Goal: Task Accomplishment & Management: Manage account settings

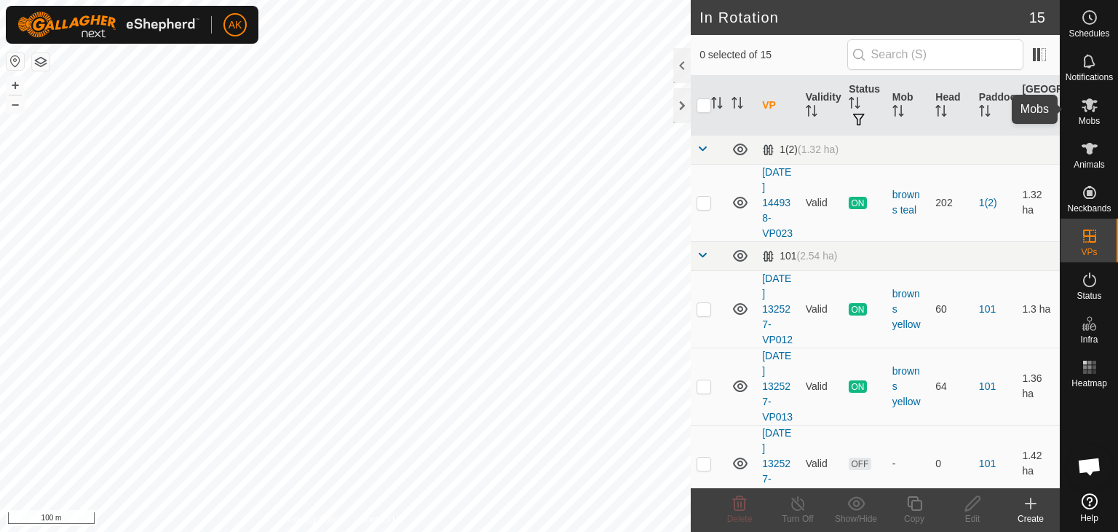
click at [1084, 106] on icon at bounding box center [1089, 104] width 17 height 17
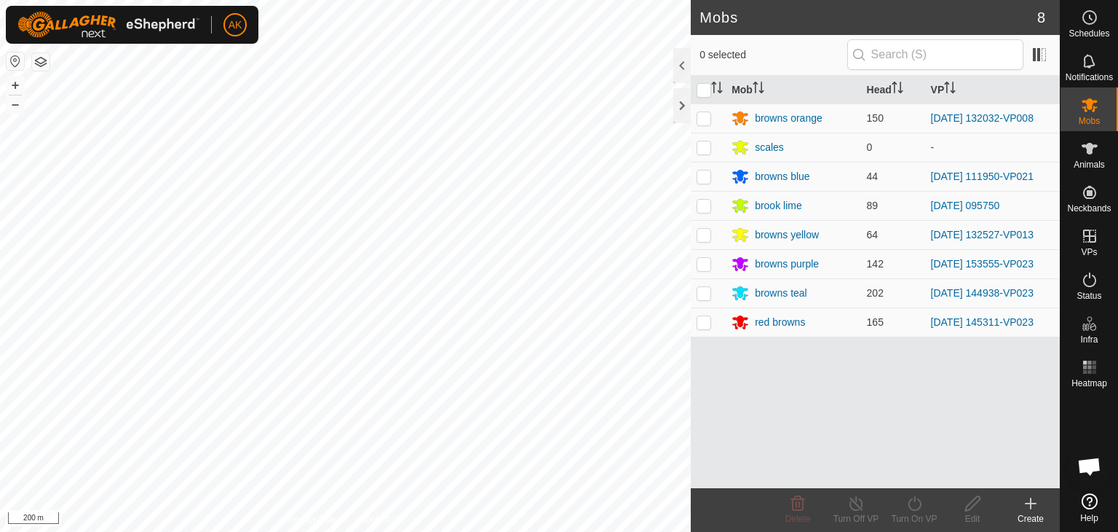
click at [392, 531] on html "AK Schedules Notifications Mobs Animals Neckbands VPs Status Infra Heatmap Help…" at bounding box center [559, 266] width 1118 height 532
click at [396, 522] on div "Privacy Policy Contact Us 490645 3328490645 - - + – ⇧ i 200 m" at bounding box center [345, 266] width 691 height 532
click at [760, 443] on div "Mobs 8 0 selected Mob Head VP browns orange 150 2025-09-11 132032-VP008 scales …" at bounding box center [530, 266] width 1060 height 532
click at [708, 397] on div "Mobs 8 0 selected Mob Head VP browns orange 150 2025-09-11 132032-VP008 scales …" at bounding box center [530, 266] width 1060 height 532
click at [1083, 149] on icon at bounding box center [1089, 148] width 17 height 17
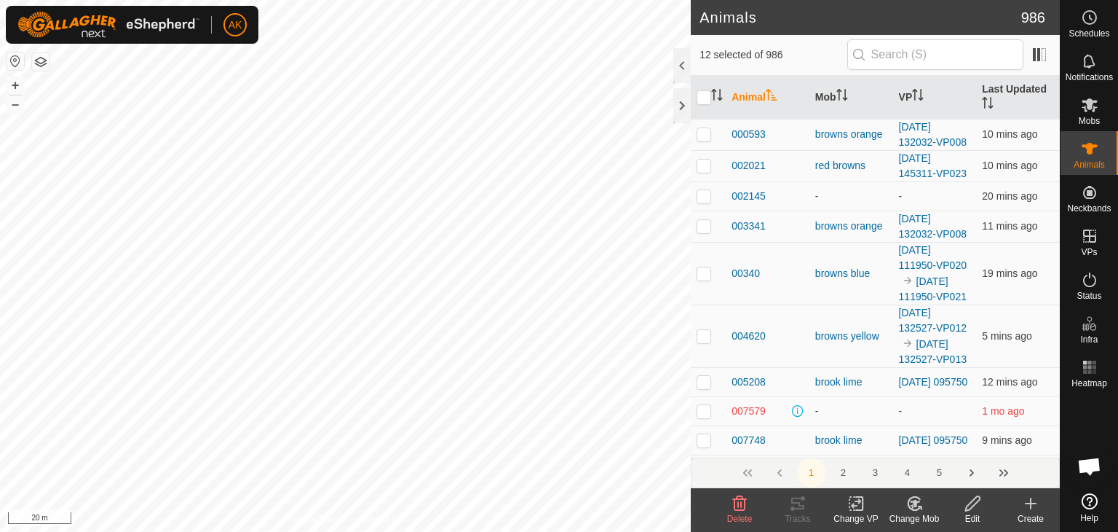
click at [1029, 504] on icon at bounding box center [1030, 502] width 17 height 17
click at [1092, 100] on icon at bounding box center [1090, 105] width 16 height 14
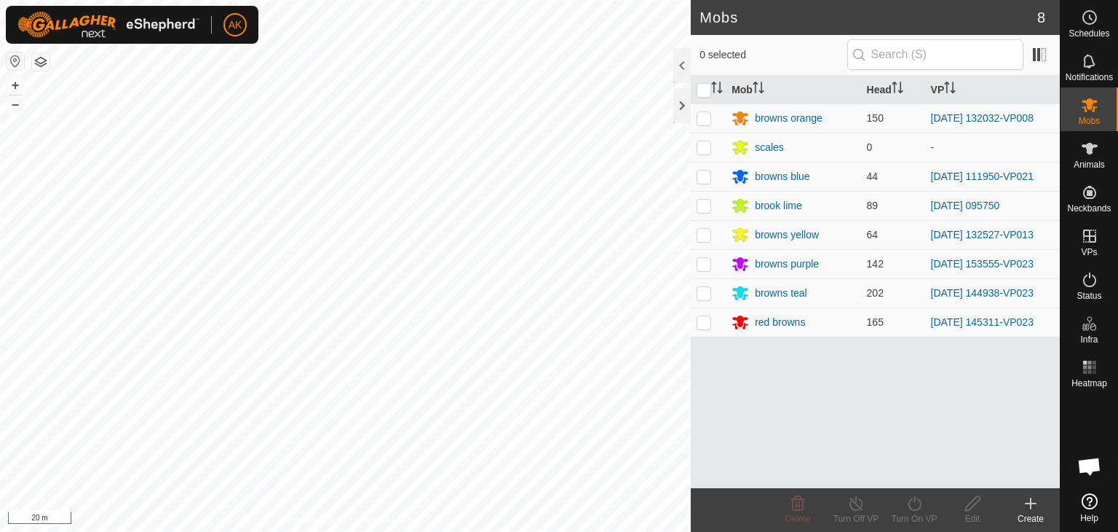
click at [1031, 499] on icon at bounding box center [1031, 503] width 0 height 10
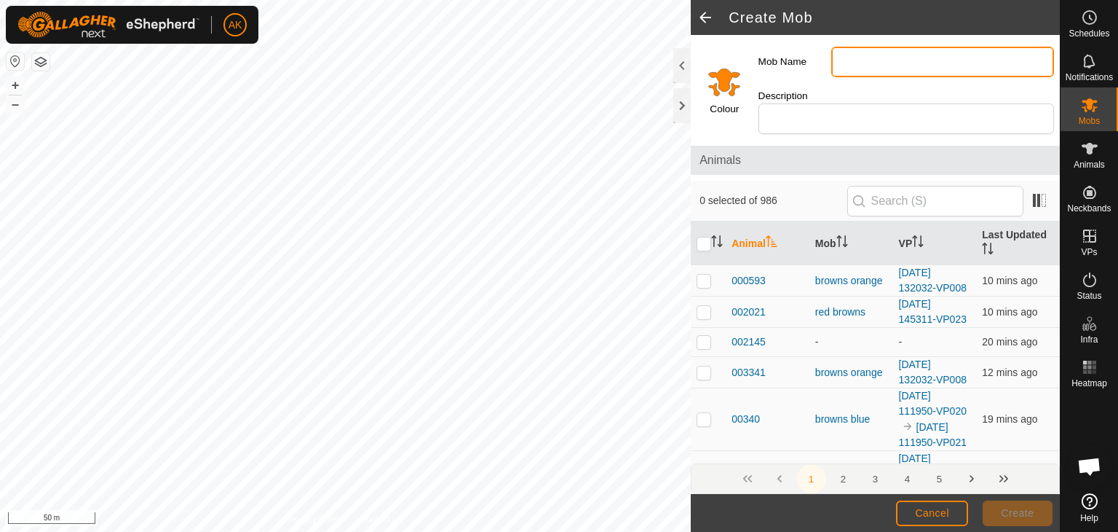
click at [863, 58] on input "Mob Name" at bounding box center [943, 62] width 223 height 31
type input "green in calf speckles"
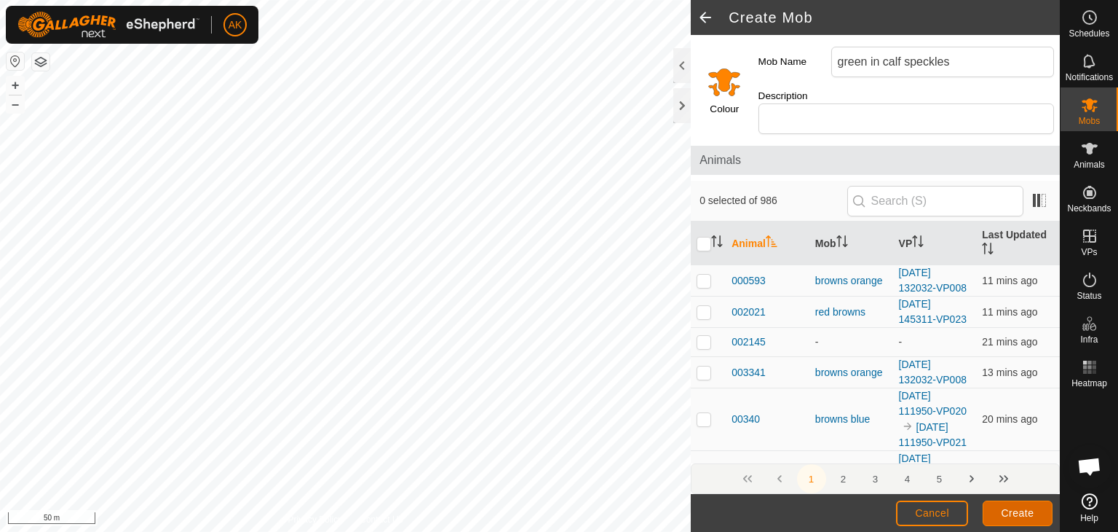
click at [1008, 508] on span "Create" at bounding box center [1018, 513] width 33 height 12
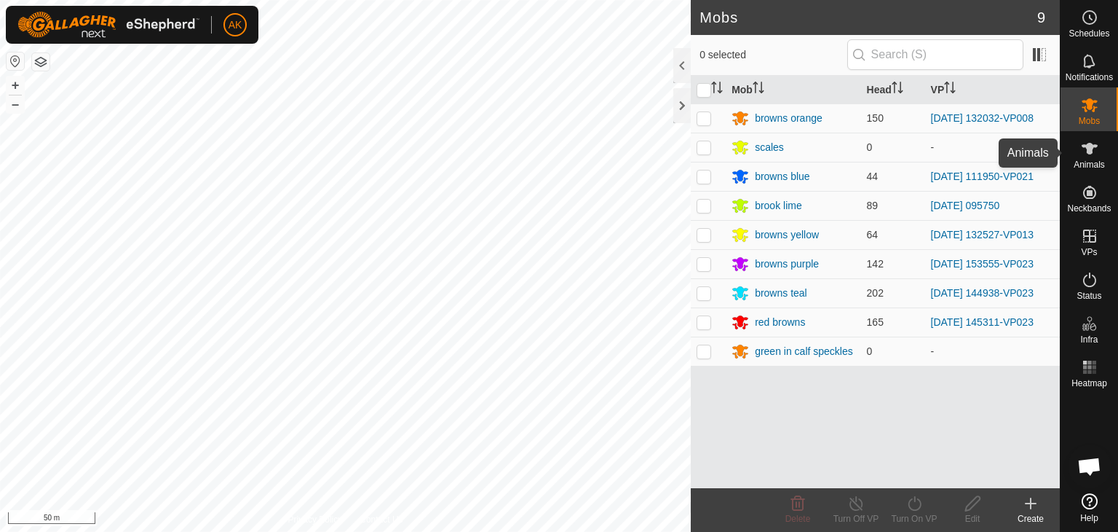
click at [1092, 148] on icon at bounding box center [1090, 149] width 16 height 12
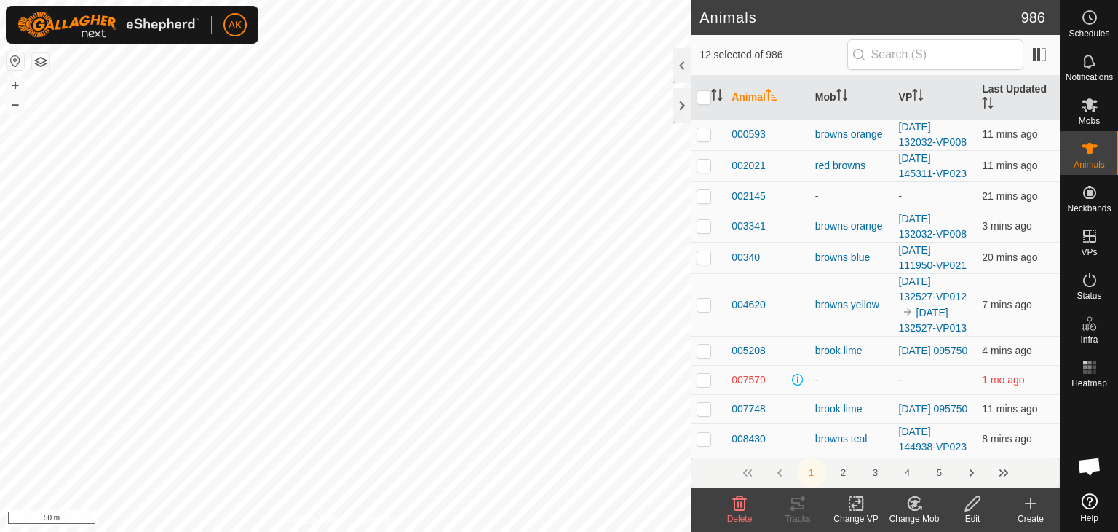
click at [1027, 504] on icon at bounding box center [1030, 502] width 17 height 17
click at [914, 505] on icon at bounding box center [915, 503] width 10 height 7
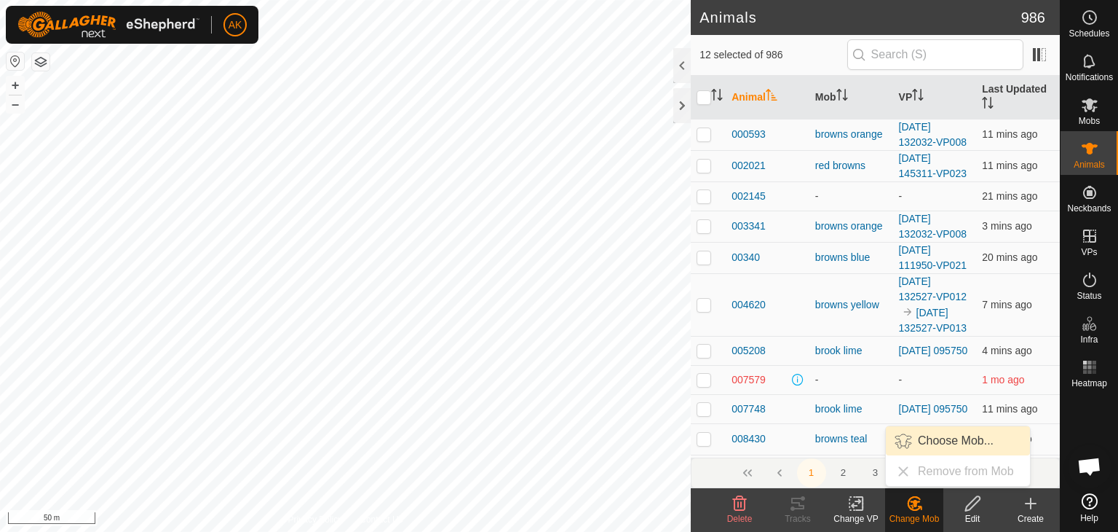
click at [947, 442] on link "Choose Mob..." at bounding box center [958, 440] width 144 height 29
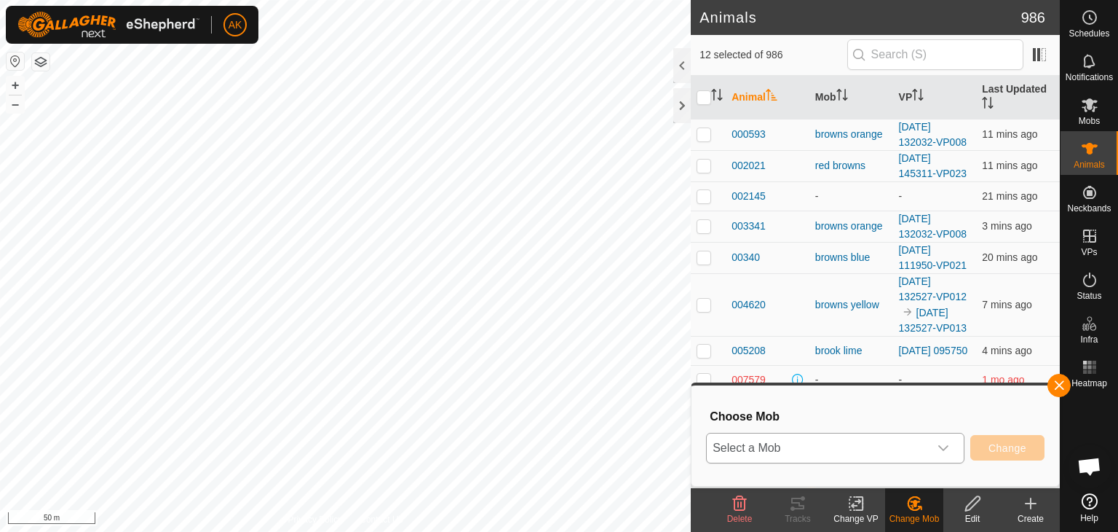
click at [950, 444] on div "dropdown trigger" at bounding box center [943, 447] width 29 height 29
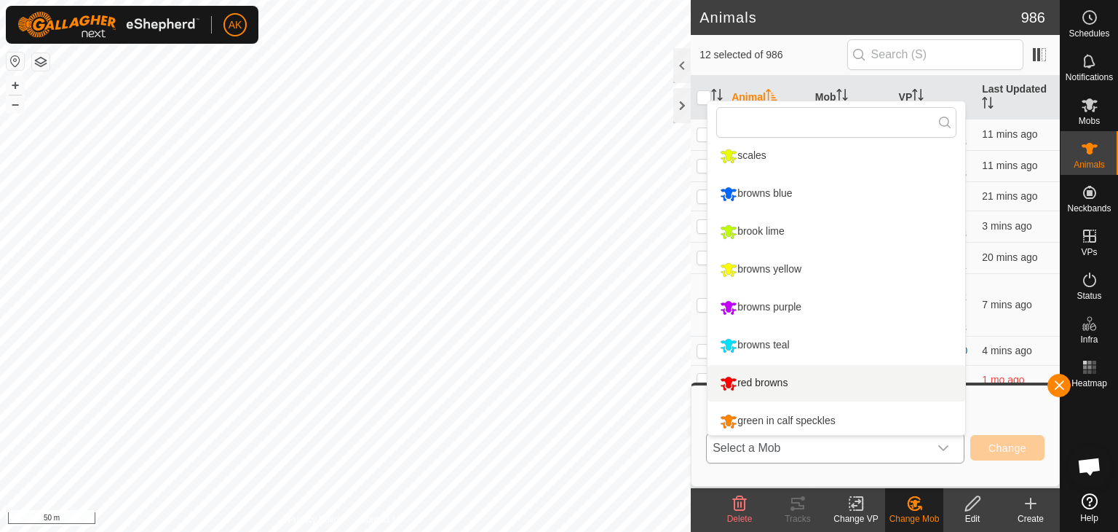
scroll to position [48, 0]
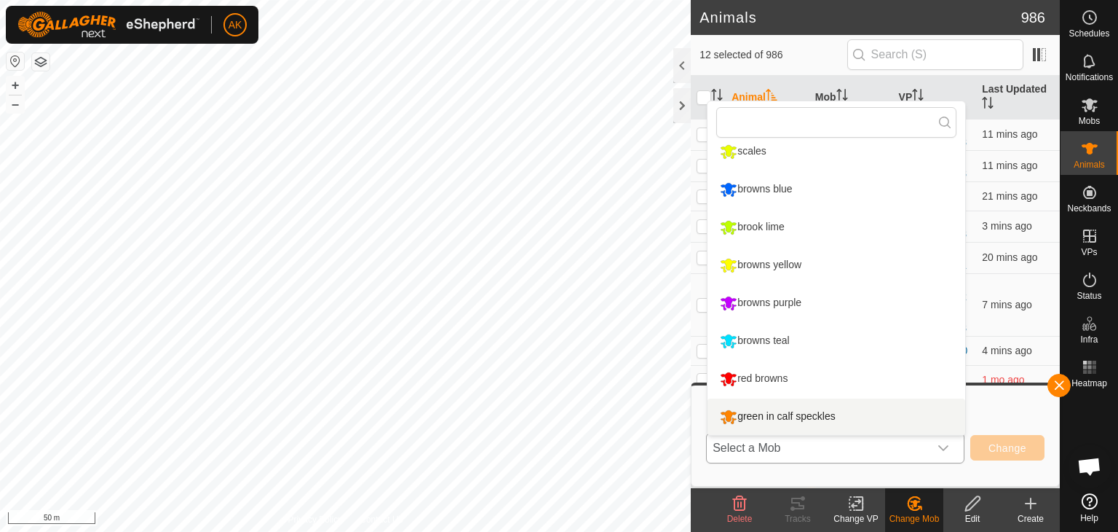
click at [790, 412] on li "green in calf speckles" at bounding box center [837, 416] width 258 height 36
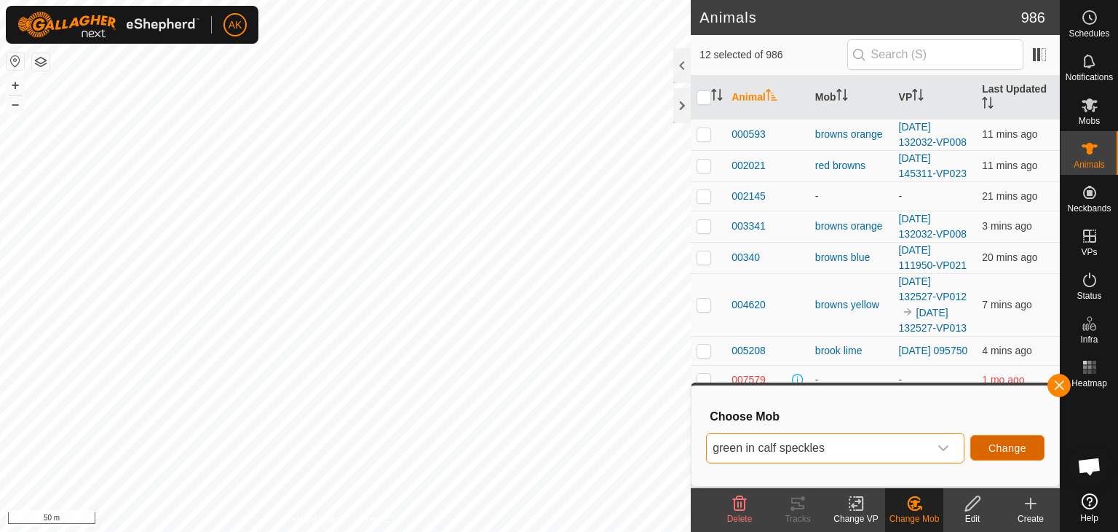
click at [1003, 447] on span "Change" at bounding box center [1008, 448] width 38 height 12
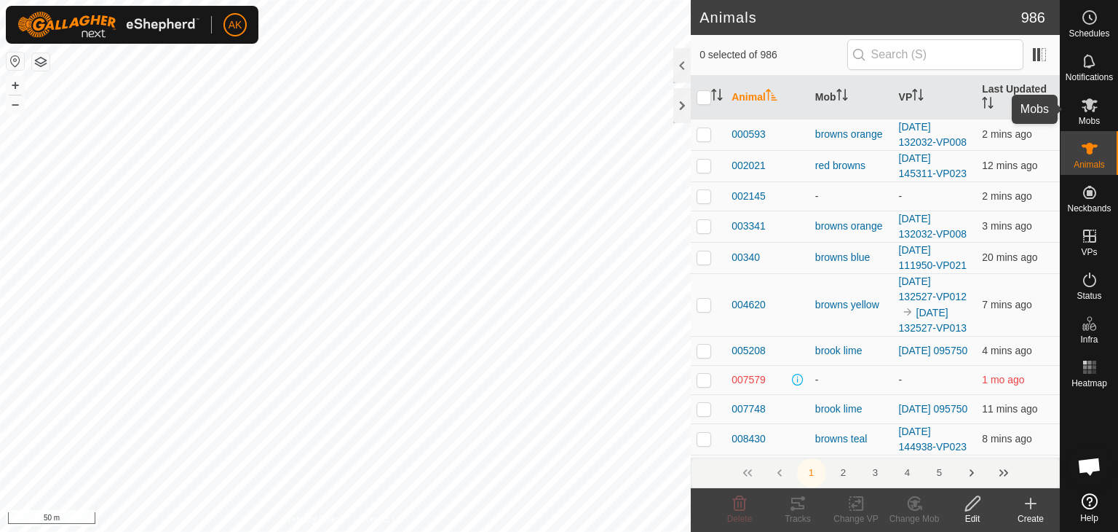
click at [1088, 104] on icon at bounding box center [1090, 105] width 16 height 14
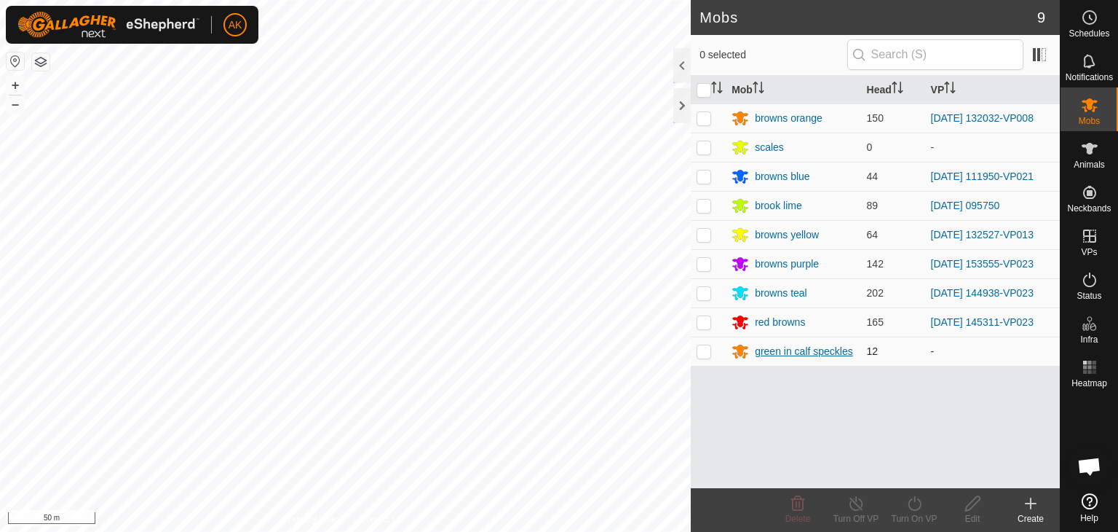
click at [763, 347] on div "green in calf speckles" at bounding box center [804, 351] width 98 height 15
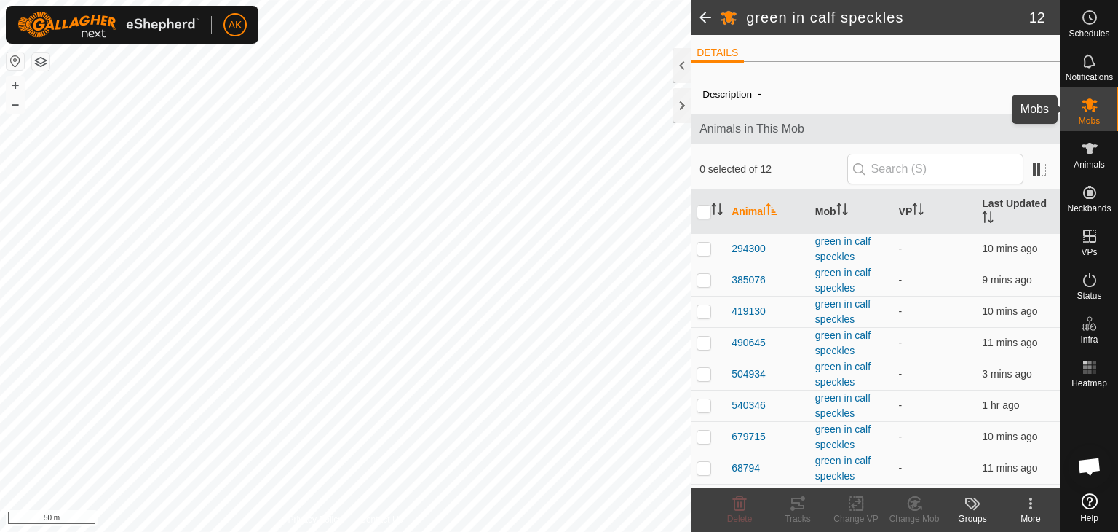
click at [1088, 112] on icon at bounding box center [1089, 104] width 17 height 17
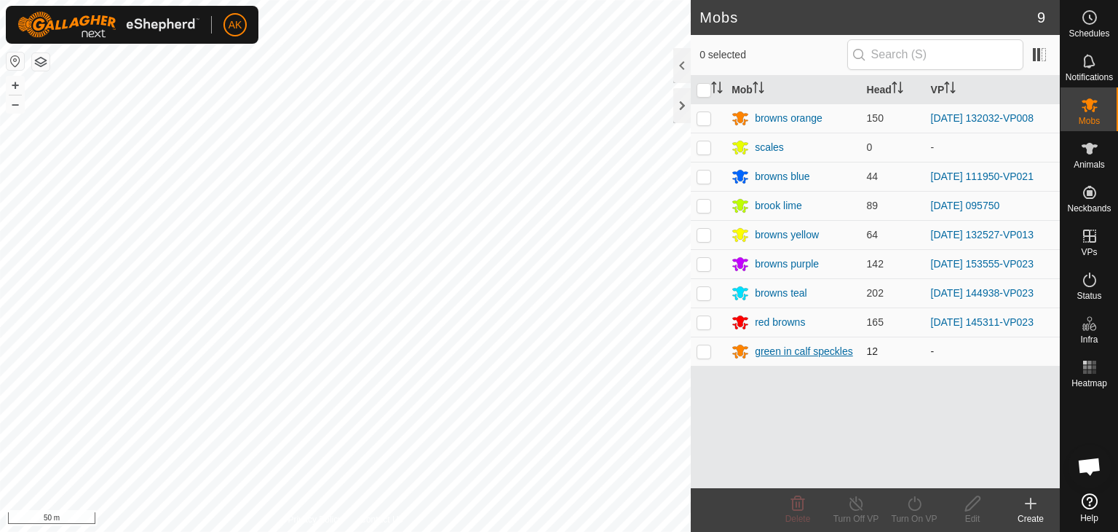
click at [797, 353] on div "green in calf speckles" at bounding box center [804, 351] width 98 height 15
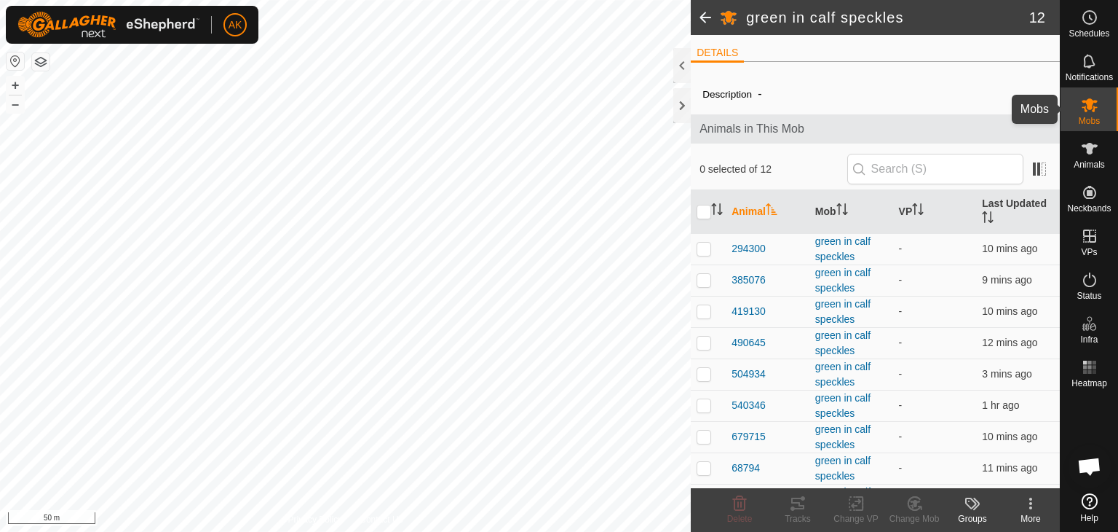
click at [1092, 106] on icon at bounding box center [1089, 104] width 17 height 17
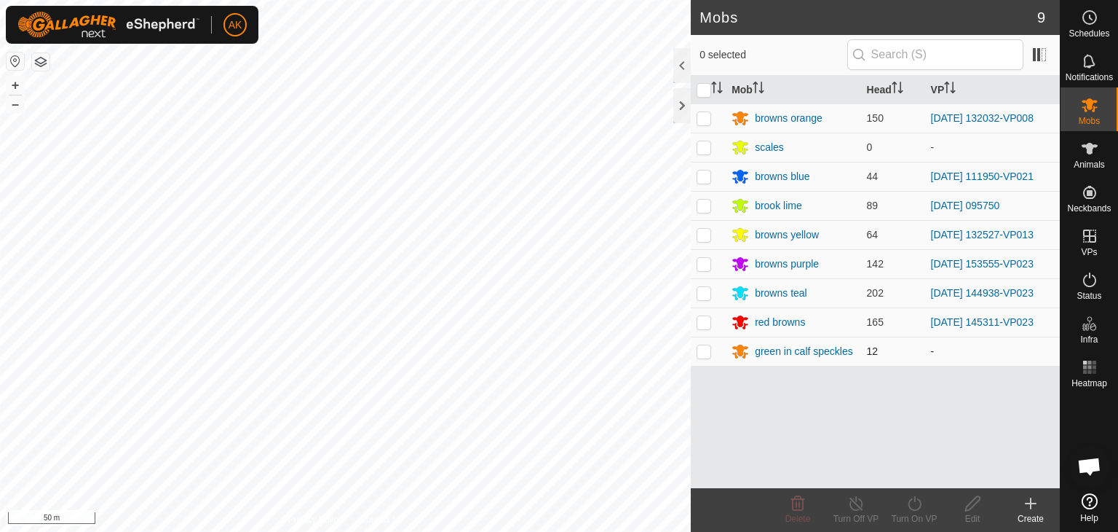
click at [698, 350] on p-checkbox at bounding box center [704, 351] width 15 height 12
checkbox input "true"
click at [968, 506] on icon at bounding box center [973, 502] width 18 height 17
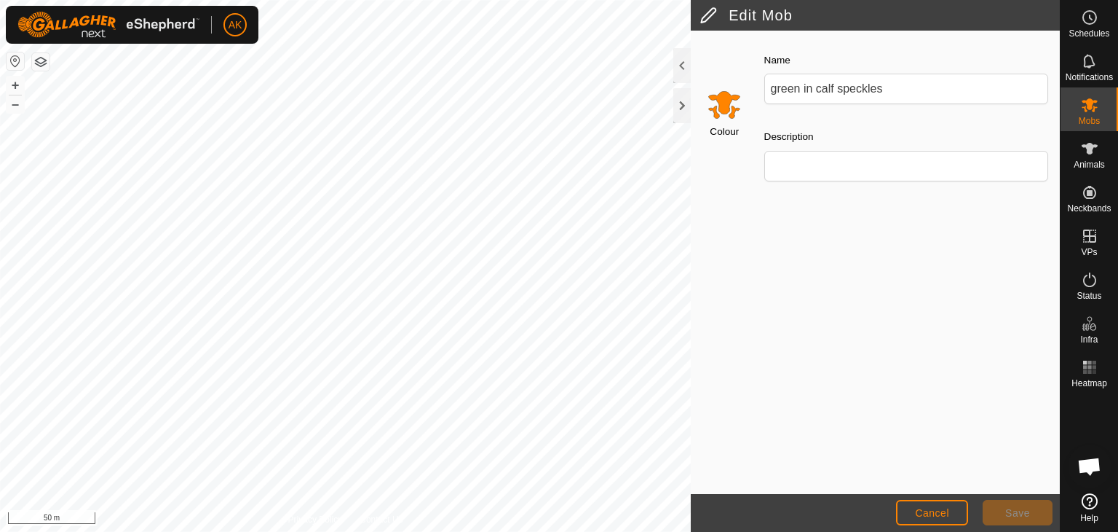
click at [727, 105] on input "Select a color" at bounding box center [724, 104] width 35 height 35
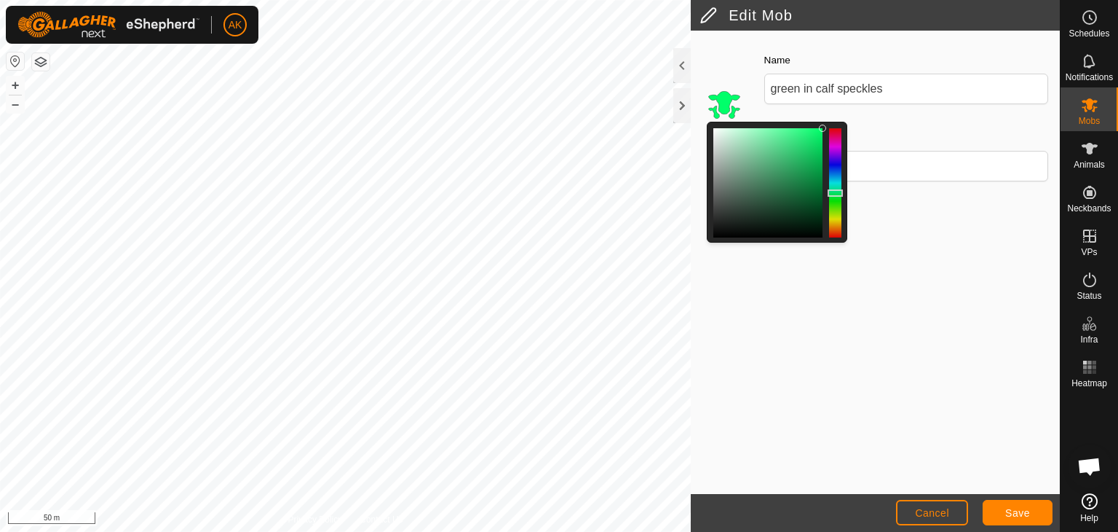
drag, startPoint x: 835, startPoint y: 226, endPoint x: 836, endPoint y: 193, distance: 33.5
click at [836, 193] on div at bounding box center [835, 192] width 15 height 7
click at [1028, 516] on span "Save" at bounding box center [1018, 513] width 25 height 12
